Goal: Information Seeking & Learning: Learn about a topic

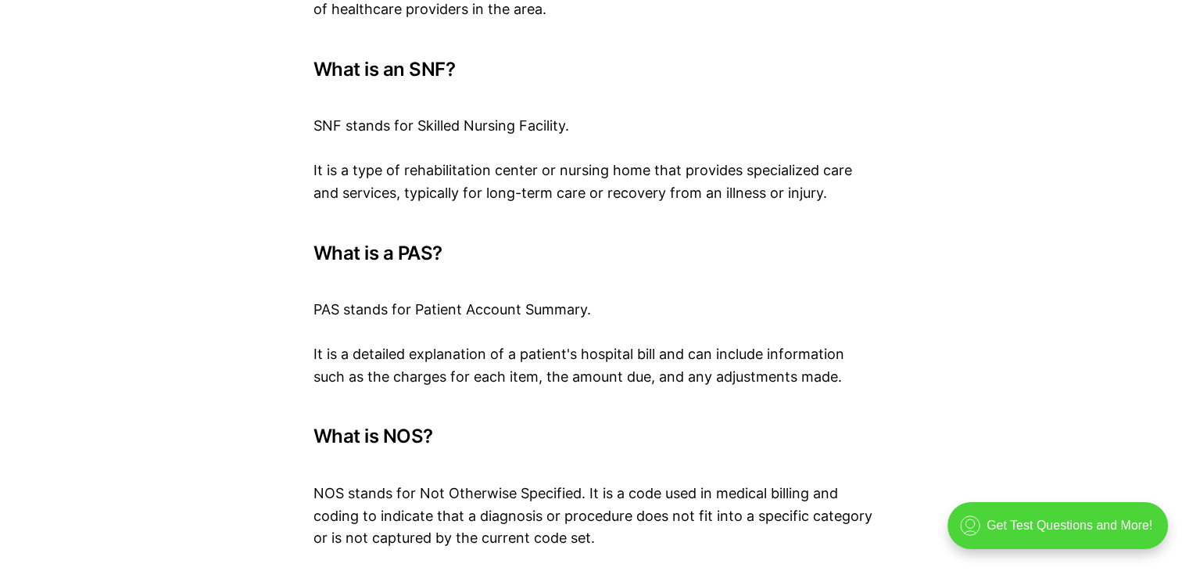
scroll to position [472, 0]
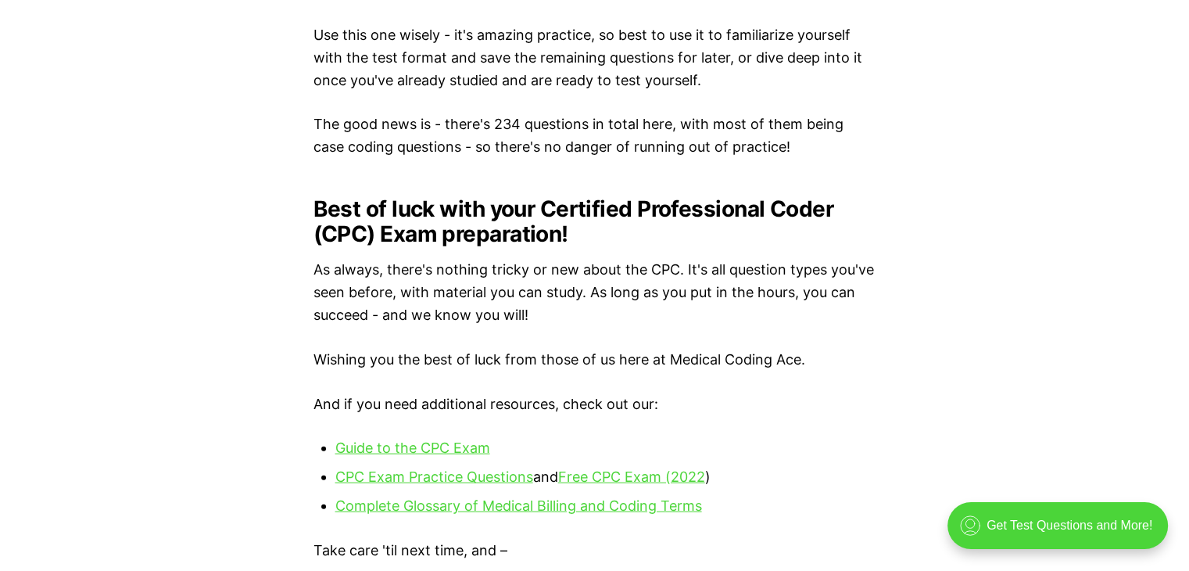
scroll to position [3368, 0]
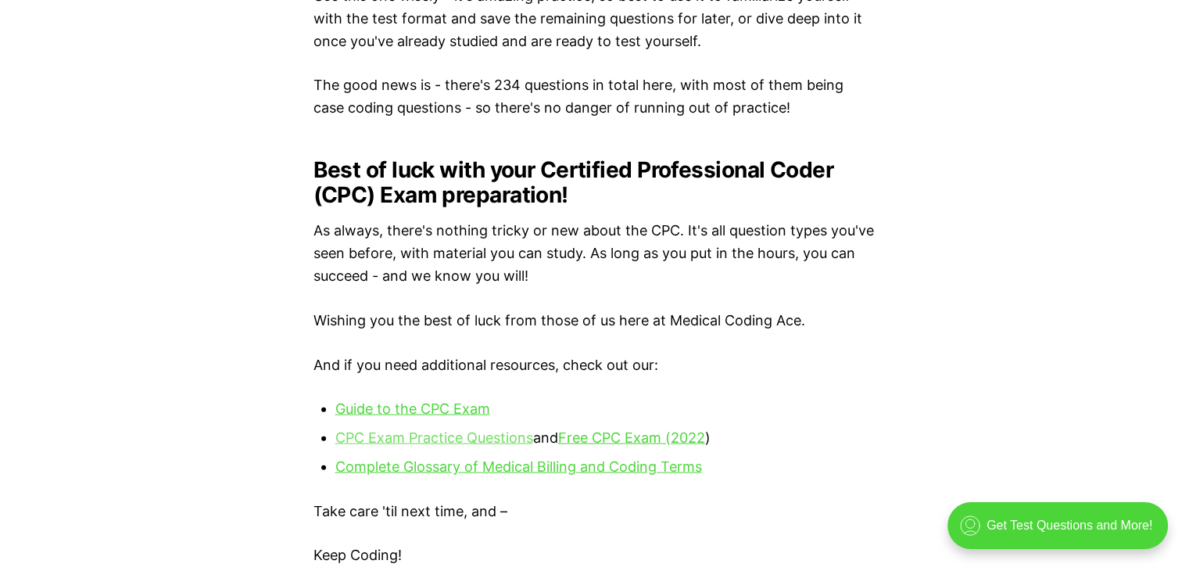
click at [436, 446] on link "CPC Exam Practice Questions" at bounding box center [434, 437] width 198 height 16
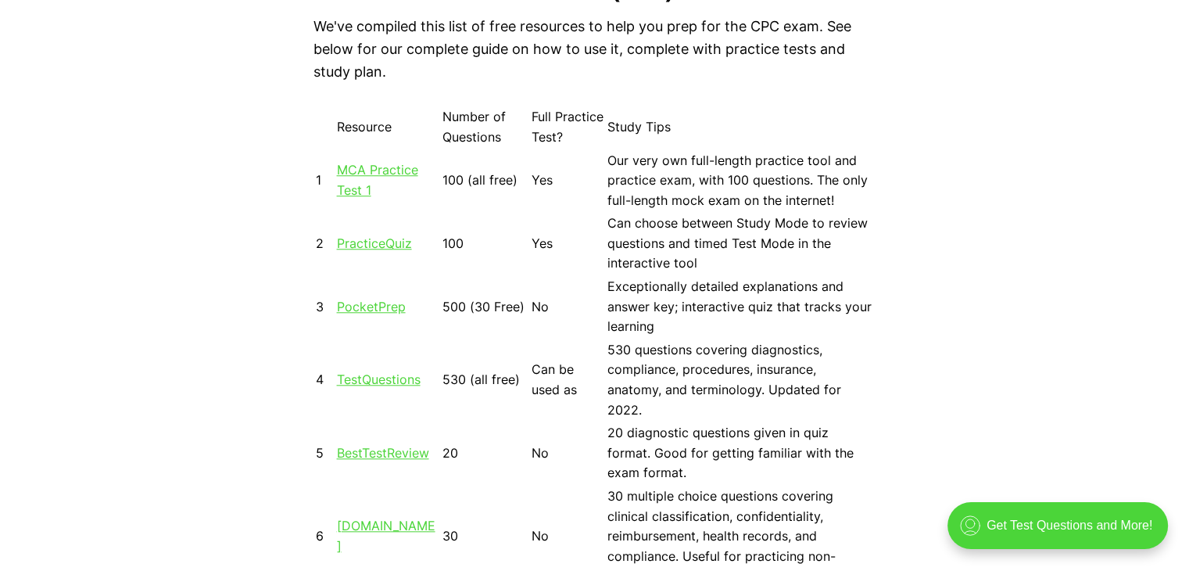
scroll to position [1523, 0]
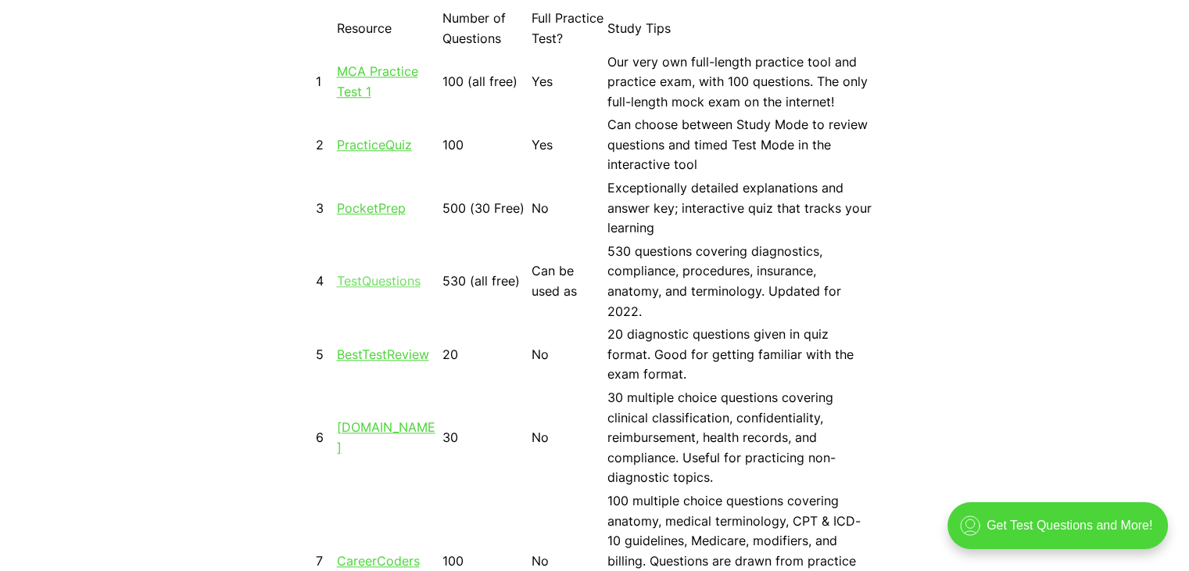
click at [379, 273] on link "TestQuestions" at bounding box center [379, 281] width 84 height 16
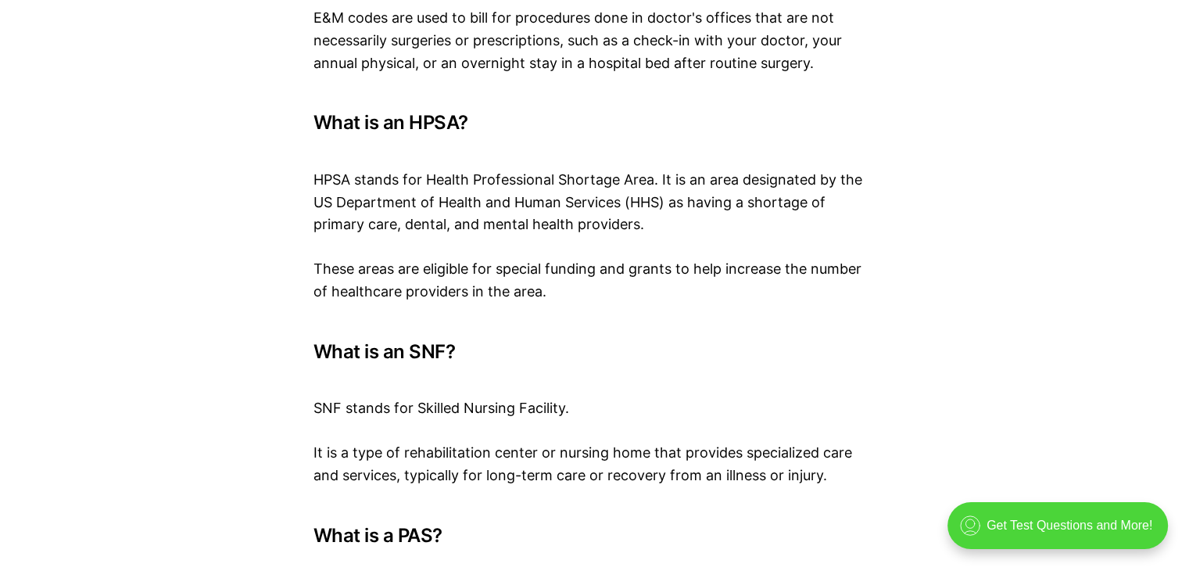
scroll to position [5267, 0]
